Goal: Task Accomplishment & Management: Complete application form

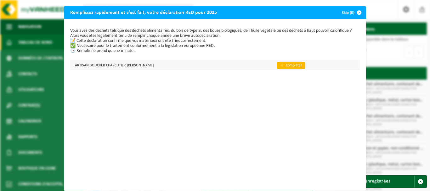
click at [297, 63] on link "👉 Compléter" at bounding box center [291, 65] width 28 height 7
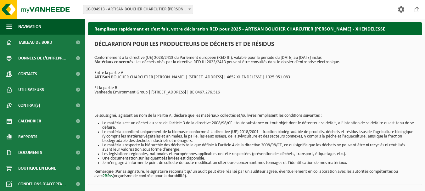
scroll to position [25, 0]
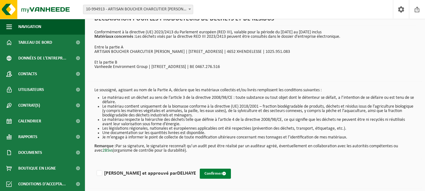
click at [200, 174] on button "Confirmer" at bounding box center [215, 174] width 31 height 10
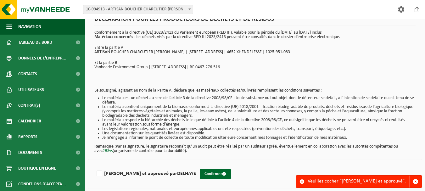
scroll to position [25, 0]
click at [200, 173] on button "Confirmer" at bounding box center [215, 174] width 31 height 10
click at [120, 172] on label "Lu et approuvé par DELHAYE" at bounding box center [145, 173] width 101 height 9
click at [196, 165] on input "Lu et approuvé par DELHAYE" at bounding box center [196, 165] width 0 height 0
checkbox input "true"
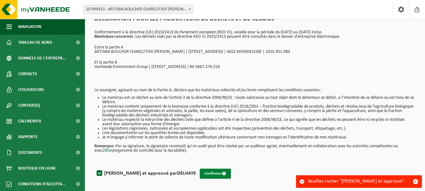
click at [200, 172] on button "Confirmer" at bounding box center [215, 174] width 31 height 10
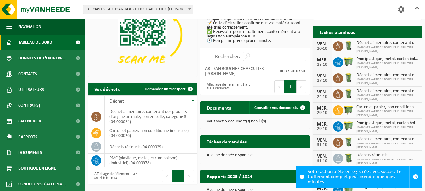
scroll to position [52, 0]
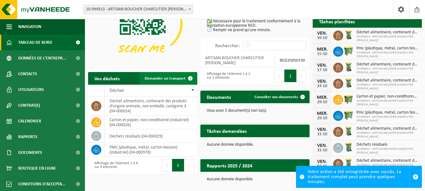
click at [178, 79] on span "Demander un transport" at bounding box center [165, 78] width 41 height 4
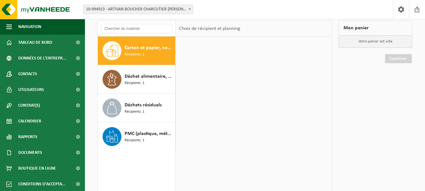
click at [136, 46] on span "Carton et papier, non-conditionné (industriel)" at bounding box center [149, 48] width 49 height 8
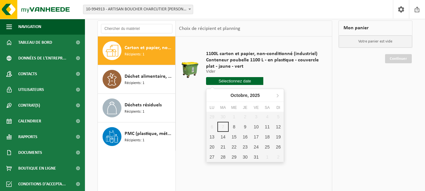
click at [234, 82] on input "text" at bounding box center [234, 81] width 57 height 8
click at [235, 127] on div "8" at bounding box center [234, 127] width 11 height 10
type input "à partir de 2025-10-08"
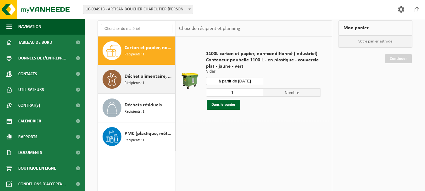
click at [136, 80] on span "Récipients: 1" at bounding box center [135, 83] width 20 height 6
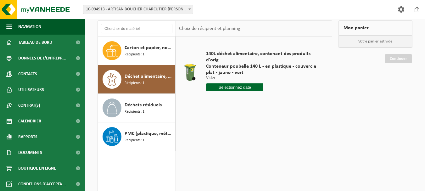
click at [233, 83] on input "text" at bounding box center [234, 87] width 57 height 8
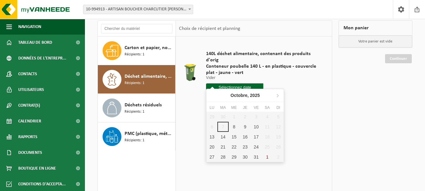
click at [232, 83] on input "text" at bounding box center [234, 87] width 57 height 8
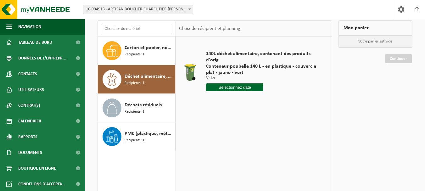
click at [193, 94] on td at bounding box center [190, 73] width 22 height 66
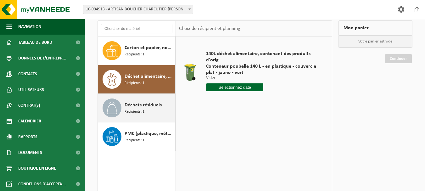
click at [147, 110] on div "Déchets résiduels Récipients: 1" at bounding box center [149, 107] width 49 height 19
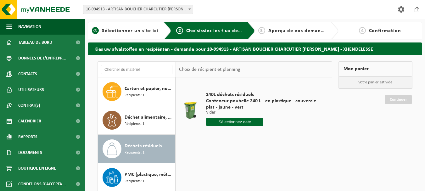
click at [131, 29] on span "Sélectionner un site ici" at bounding box center [130, 30] width 56 height 5
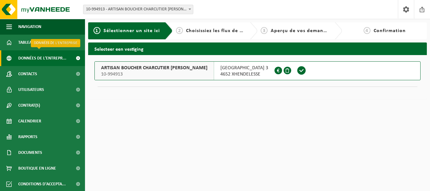
click at [39, 54] on span "Données de l'entrepr..." at bounding box center [42, 58] width 48 height 16
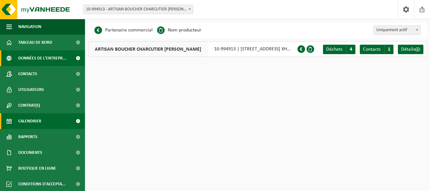
click at [29, 118] on span "Calendrier" at bounding box center [29, 121] width 23 height 16
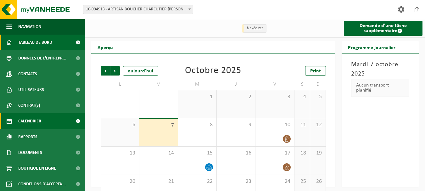
click at [30, 44] on span "Tableau de bord" at bounding box center [35, 43] width 34 height 16
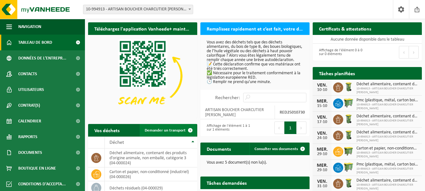
click at [171, 131] on span "Demander un transport" at bounding box center [165, 130] width 41 height 4
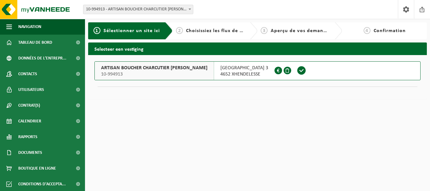
click at [298, 69] on span at bounding box center [301, 70] width 9 height 9
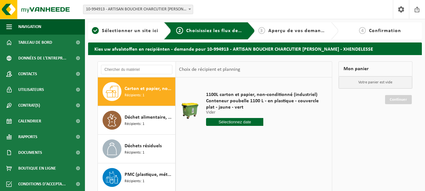
click at [239, 122] on input "text" at bounding box center [234, 122] width 57 height 8
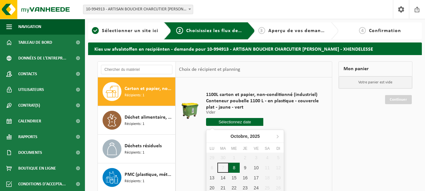
click at [234, 165] on div "8" at bounding box center [234, 168] width 11 height 10
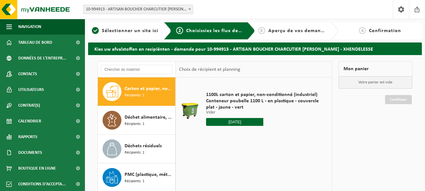
type input "à partir de 2025-10-08"
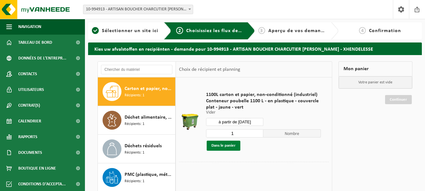
click at [220, 143] on button "Dans le panier" at bounding box center [224, 146] width 34 height 10
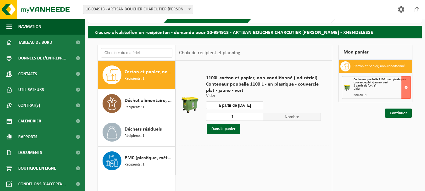
scroll to position [17, 0]
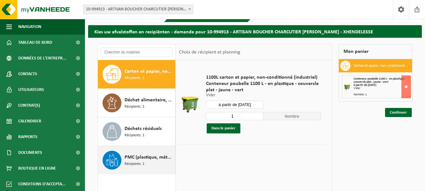
click at [140, 153] on span "PMC (plastique, métal, carton boisson) (industriel)" at bounding box center [149, 157] width 49 height 8
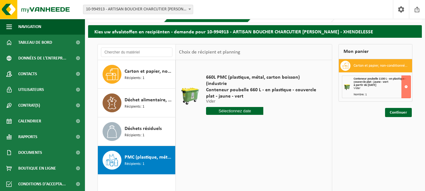
click at [238, 107] on input "text" at bounding box center [234, 111] width 57 height 8
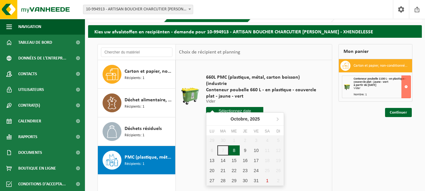
click at [233, 151] on div "8" at bounding box center [234, 150] width 11 height 10
type input "à partir de 2025-10-08"
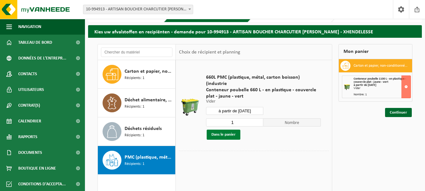
click at [228, 130] on button "Dans le panier" at bounding box center [224, 135] width 34 height 10
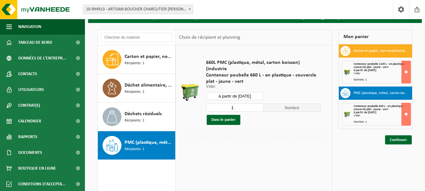
scroll to position [32, 0]
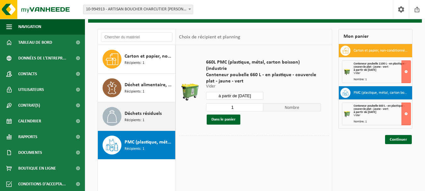
click at [139, 109] on div "Déchets résiduels Récipients: 1" at bounding box center [149, 116] width 49 height 19
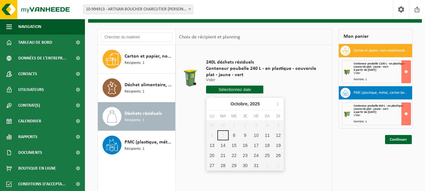
click at [240, 88] on input "text" at bounding box center [234, 90] width 57 height 8
click at [256, 135] on div "10" at bounding box center [256, 135] width 11 height 10
type input "à partir de 2025-10-10"
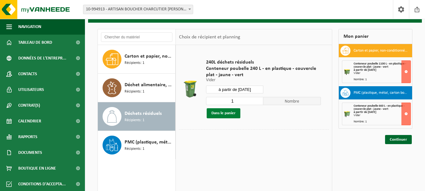
click at [230, 112] on button "Dans le panier" at bounding box center [224, 113] width 34 height 10
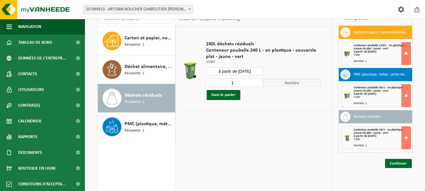
scroll to position [51, 0]
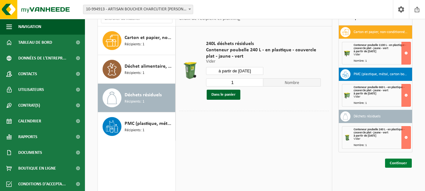
click at [397, 163] on link "Continuer" at bounding box center [398, 162] width 27 height 9
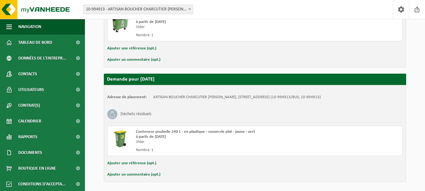
scroll to position [276, 0]
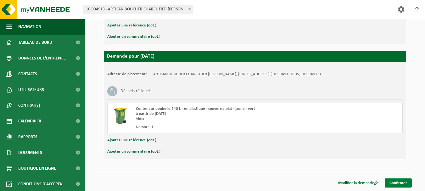
click at [401, 180] on link "Confirmer" at bounding box center [398, 182] width 27 height 9
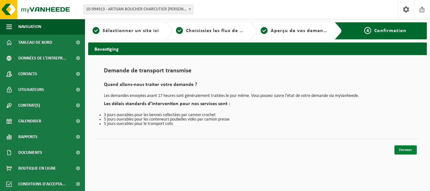
click at [401, 149] on link "Fermer" at bounding box center [405, 149] width 22 height 9
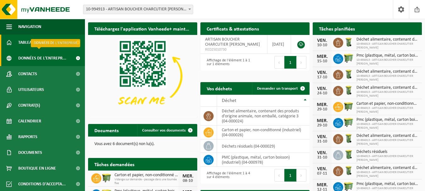
click at [58, 58] on span "Données de l'entrepr..." at bounding box center [42, 58] width 48 height 16
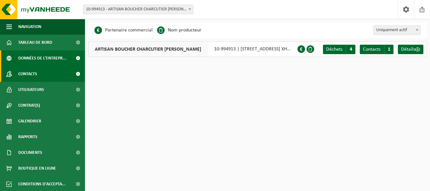
click at [37, 73] on span "Contacts" at bounding box center [27, 74] width 19 height 16
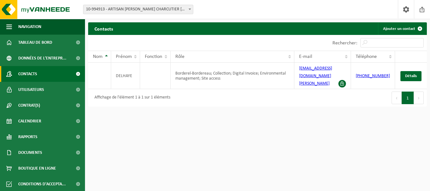
click at [36, 91] on span "Utilisateurs" at bounding box center [31, 90] width 26 height 16
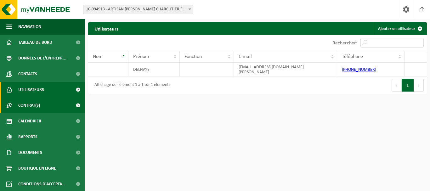
click at [38, 107] on span "Contrat(s)" at bounding box center [29, 105] width 22 height 16
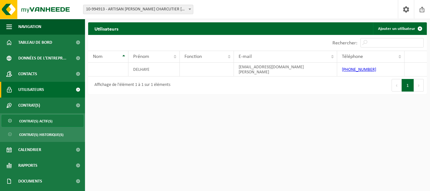
click at [42, 119] on span "Contrat(s) actif(s)" at bounding box center [35, 121] width 33 height 12
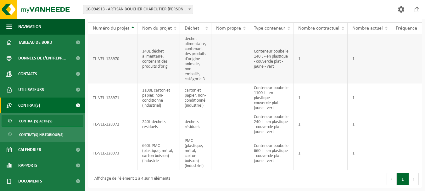
scroll to position [43, 0]
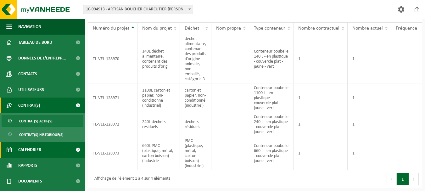
click at [36, 155] on span "Calendrier" at bounding box center [29, 150] width 23 height 16
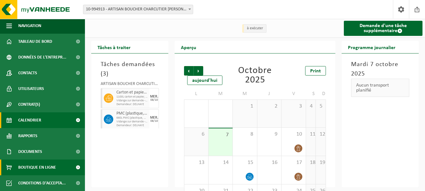
click at [30, 164] on span "Boutique en ligne" at bounding box center [37, 167] width 38 height 16
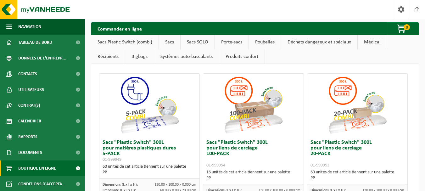
click at [32, 156] on span "Documents" at bounding box center [30, 153] width 24 height 16
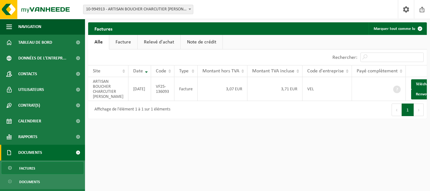
click at [33, 165] on span "Factures" at bounding box center [27, 168] width 16 height 12
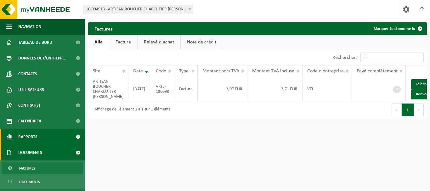
click at [30, 137] on span "Rapports" at bounding box center [27, 137] width 19 height 16
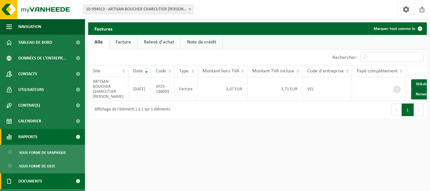
scroll to position [58, 0]
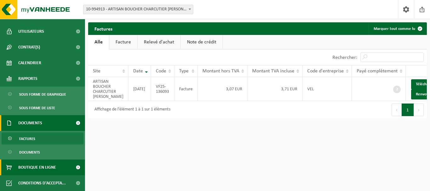
click at [32, 164] on span "Boutique en ligne" at bounding box center [37, 167] width 38 height 16
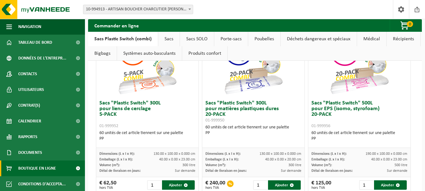
scroll to position [182, 0]
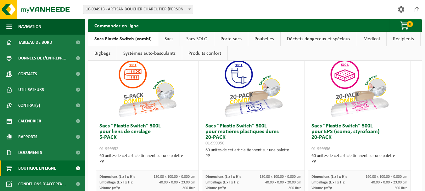
click at [167, 37] on link "Sacs" at bounding box center [168, 39] width 21 height 14
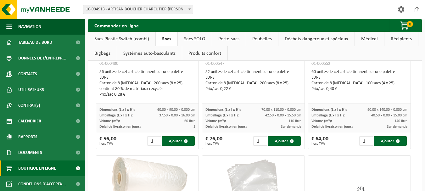
scroll to position [0, 0]
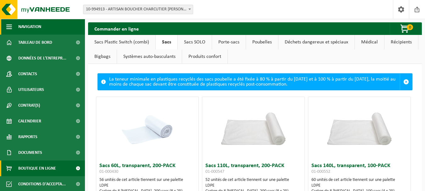
click at [25, 28] on span "Navigation" at bounding box center [29, 27] width 23 height 16
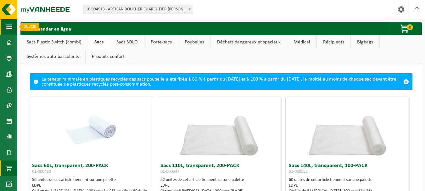
click at [6, 25] on button "Navigation" at bounding box center [8, 27] width 17 height 16
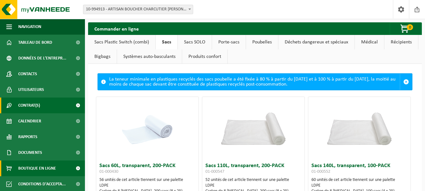
click at [36, 103] on span "Contrat(s)" at bounding box center [29, 105] width 22 height 16
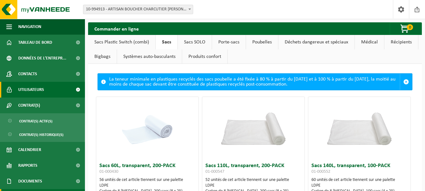
click at [35, 91] on span "Utilisateurs" at bounding box center [31, 90] width 26 height 16
